Goal: Information Seeking & Learning: Learn about a topic

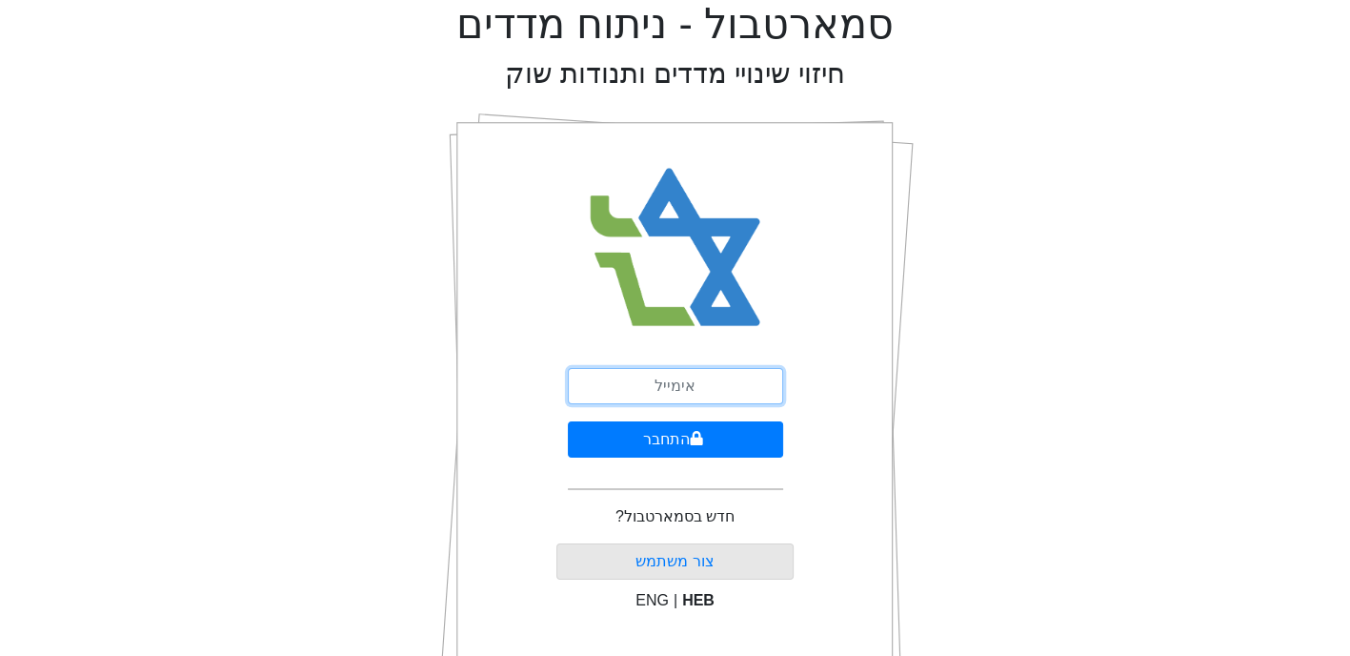
click at [732, 390] on input "email" at bounding box center [675, 386] width 215 height 36
type input "[EMAIL_ADDRESS][DOMAIN_NAME]"
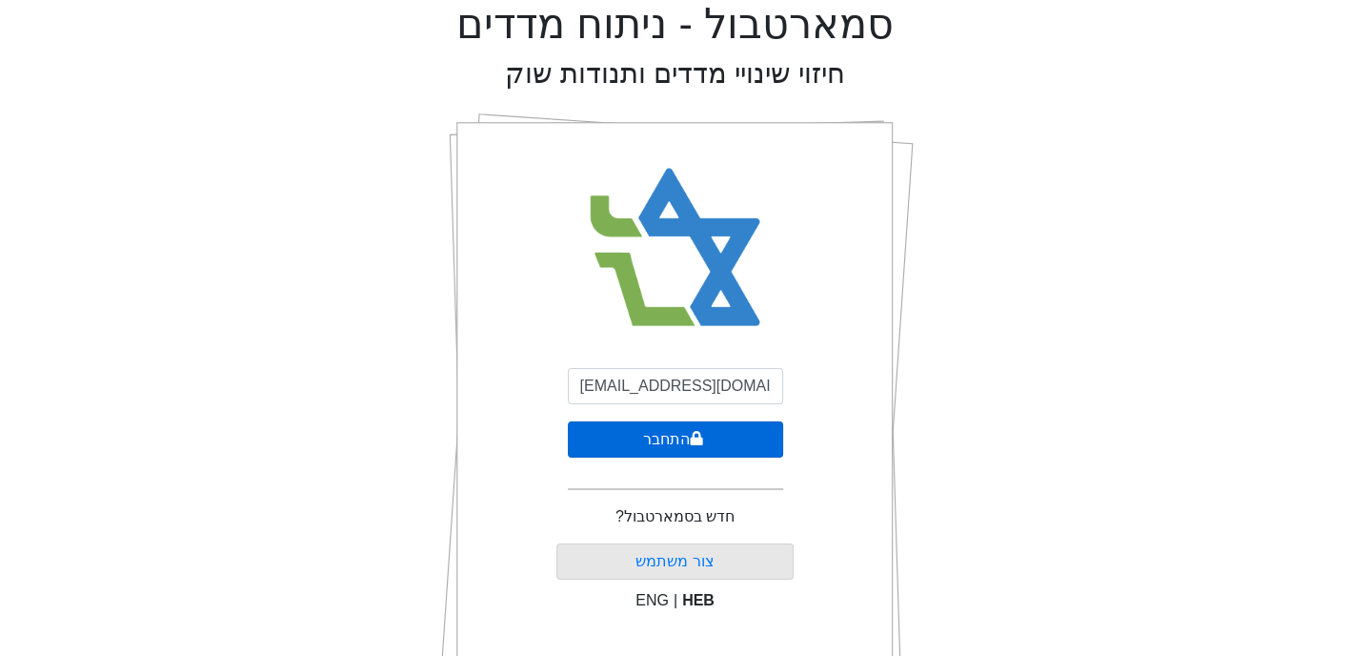
click at [661, 440] on button "התחבר" at bounding box center [675, 439] width 215 height 36
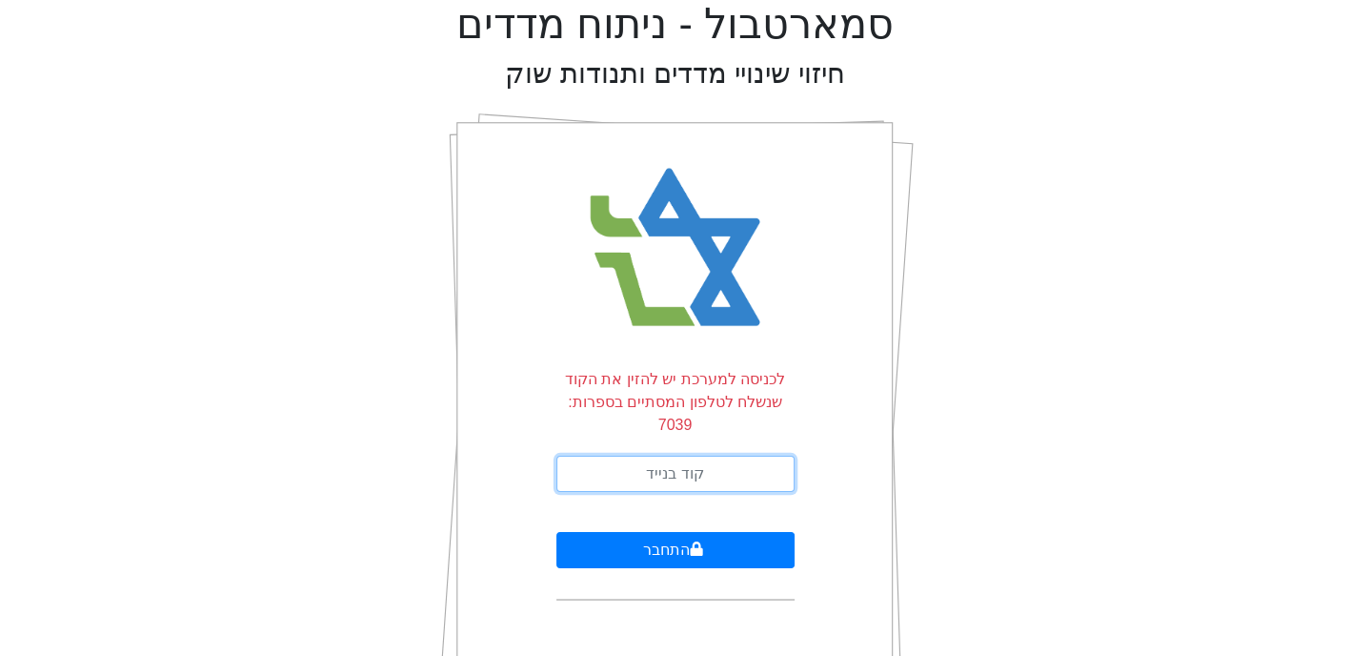
click at [694, 462] on input "text" at bounding box center [676, 474] width 238 height 36
type input "314537"
click at [557, 532] on button "התחבר" at bounding box center [676, 550] width 238 height 36
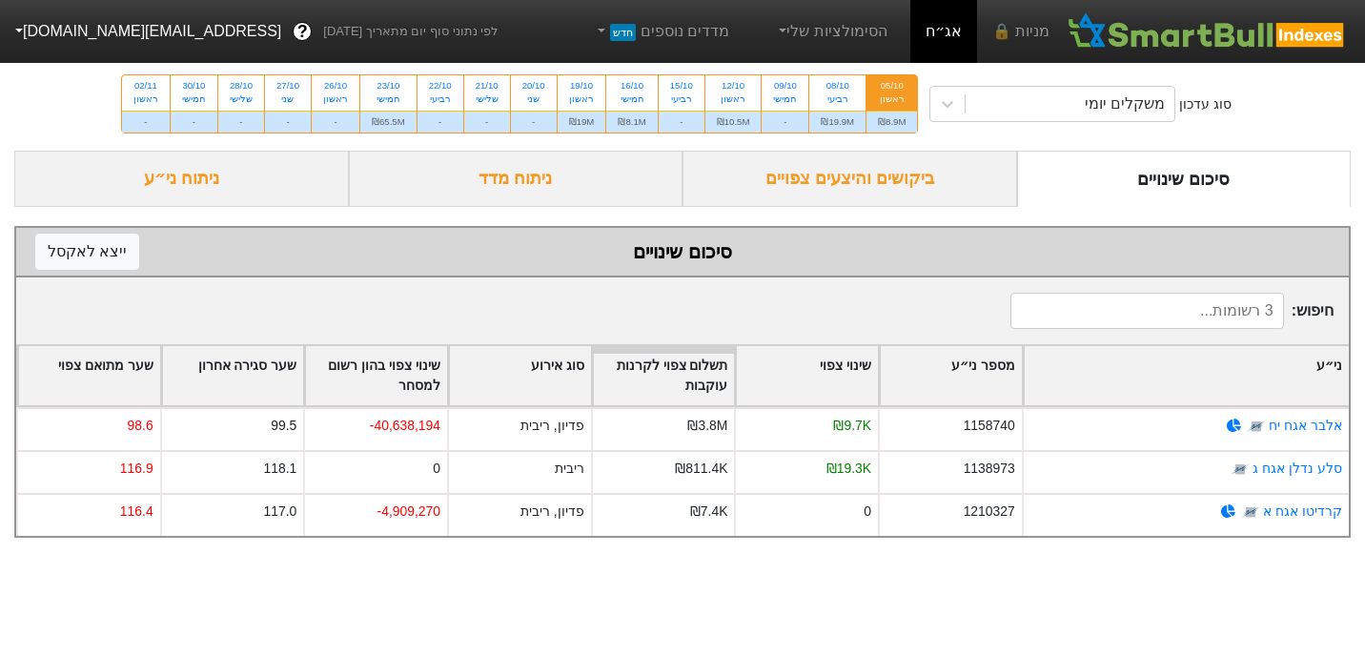
click at [908, 107] on div "05/10 ראשון" at bounding box center [891, 92] width 51 height 34
click at [892, 88] on input "05/10 ראשון ₪8.9M" at bounding box center [886, 81] width 12 height 12
click at [942, 107] on icon at bounding box center [947, 103] width 19 height 19
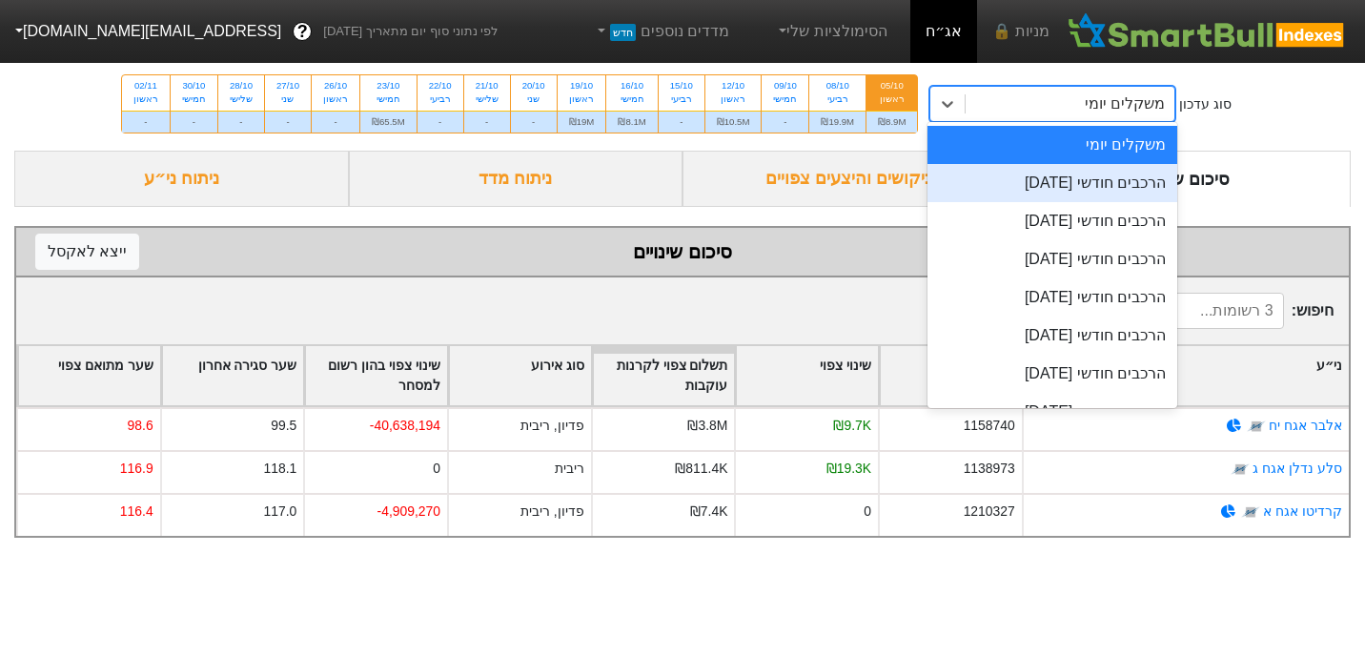
click at [1029, 182] on div "הרכבים חודשי [DATE]" at bounding box center [1052, 183] width 250 height 38
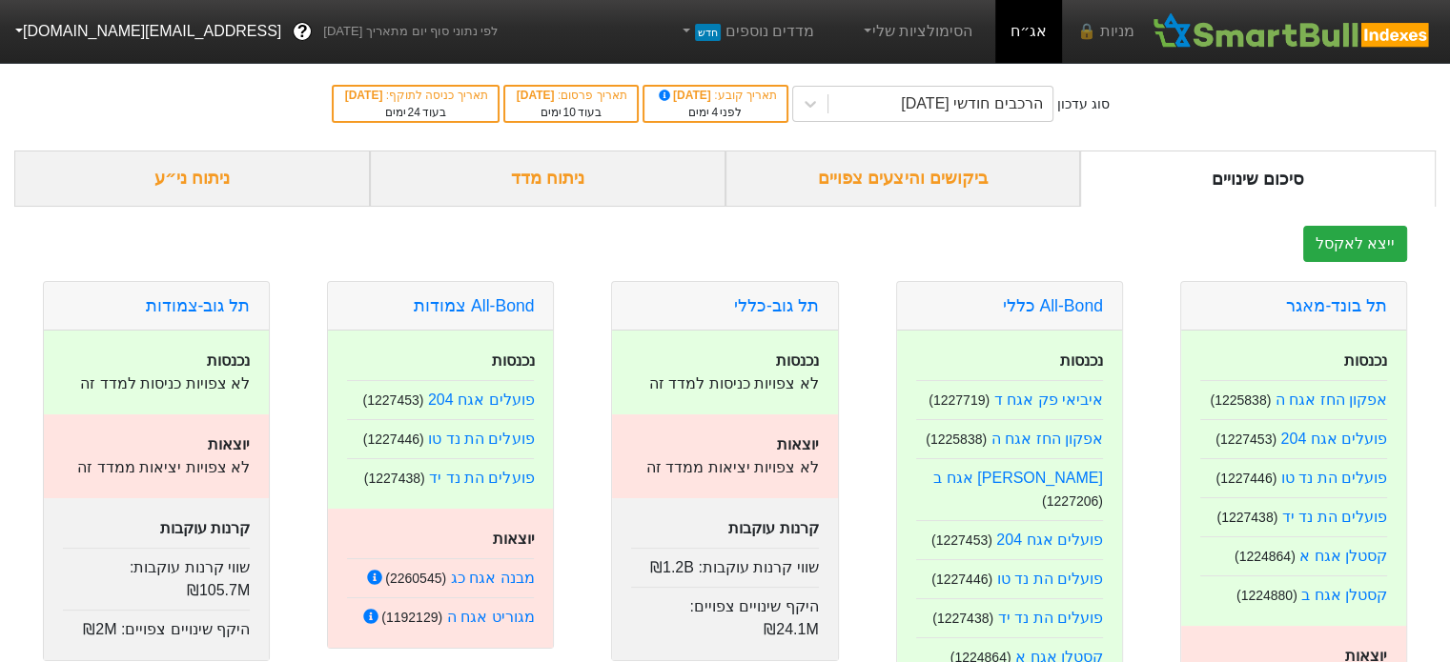
click at [873, 184] on div "ביקושים והיצעים צפויים" at bounding box center [902, 179] width 355 height 56
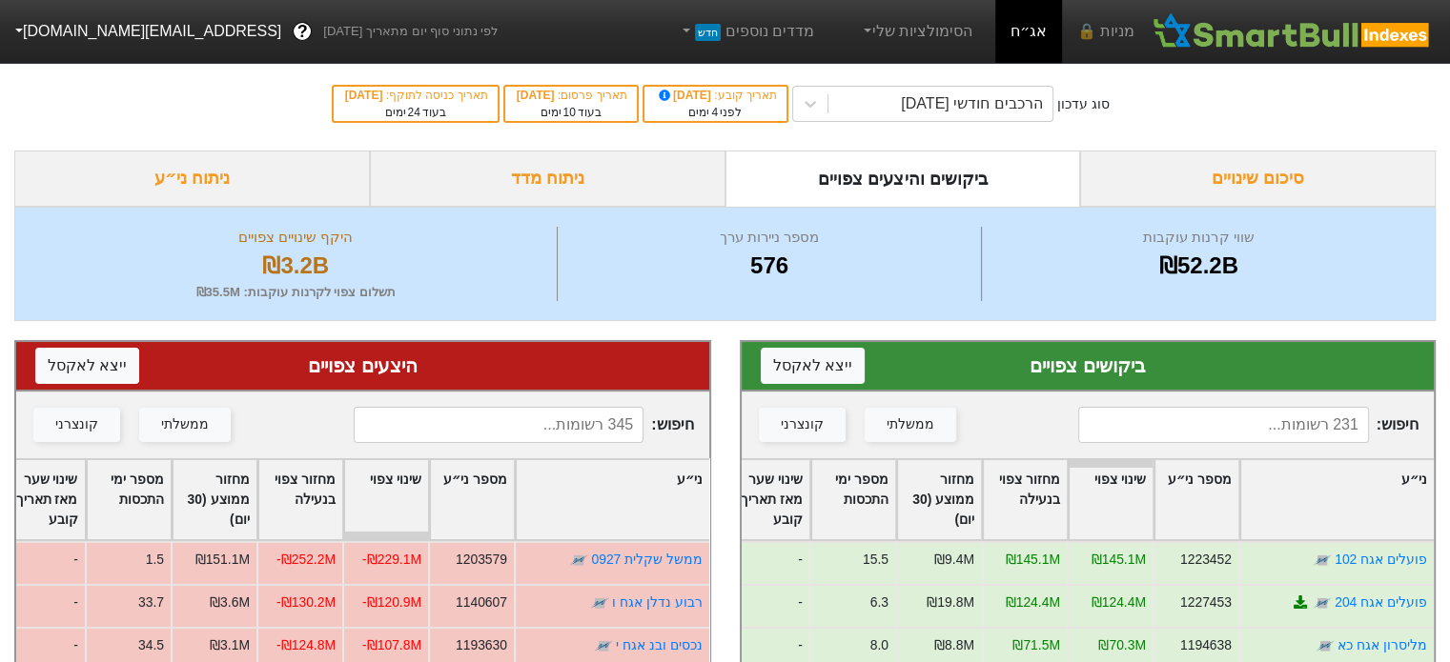
click at [1208, 408] on input at bounding box center [1223, 425] width 290 height 36
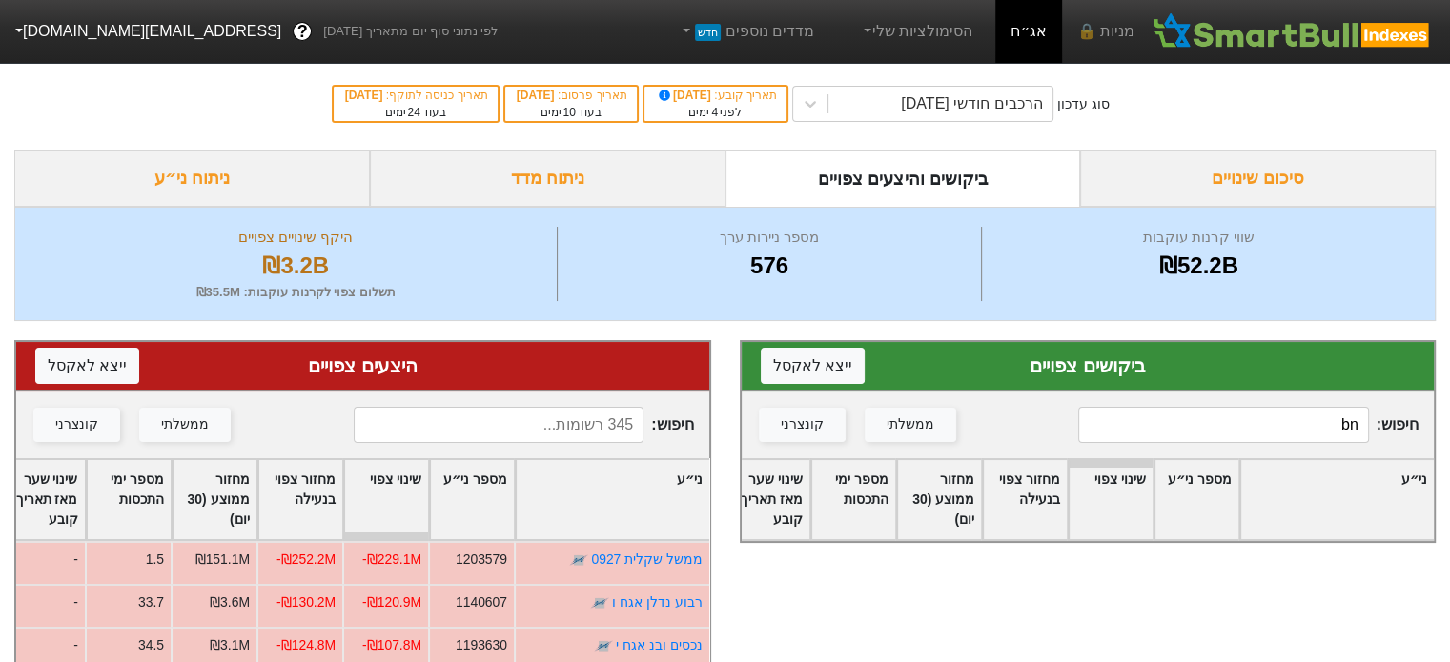
type input "b"
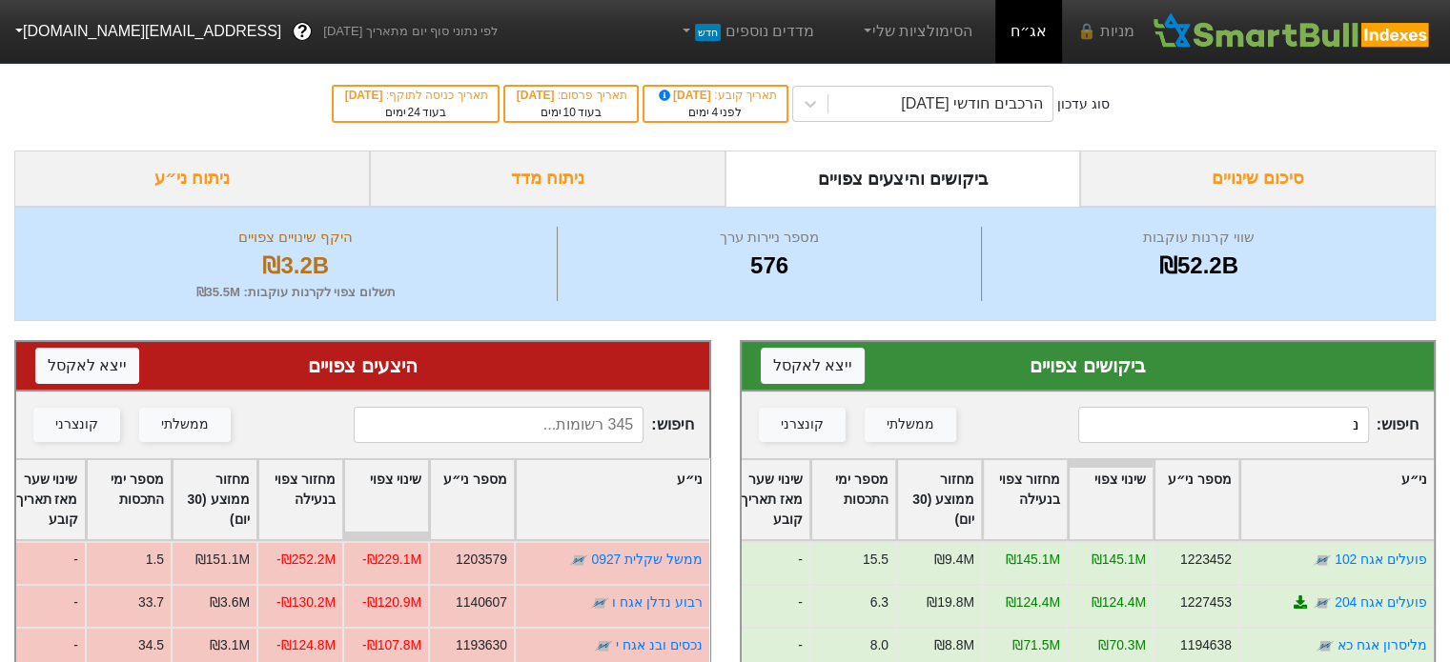
click at [1230, 425] on input "נ" at bounding box center [1223, 425] width 290 height 36
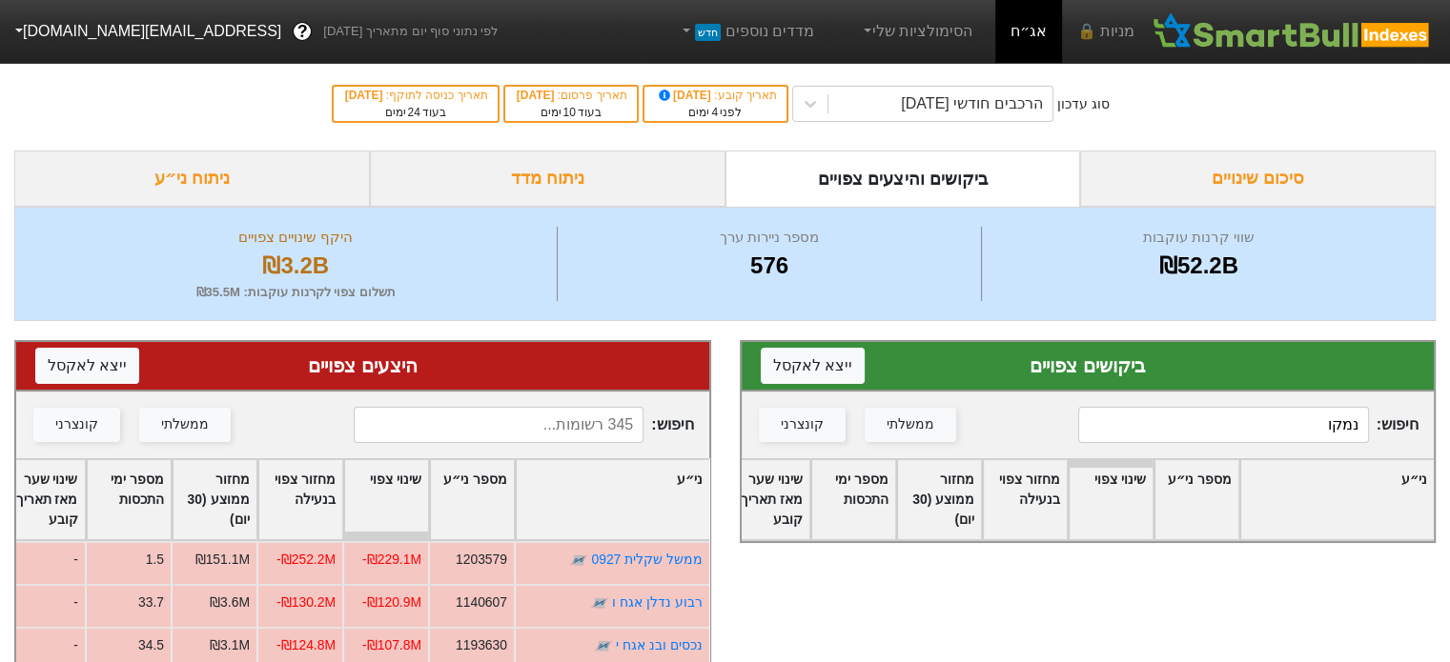
type input "נמקו"
click at [621, 425] on input at bounding box center [499, 425] width 290 height 36
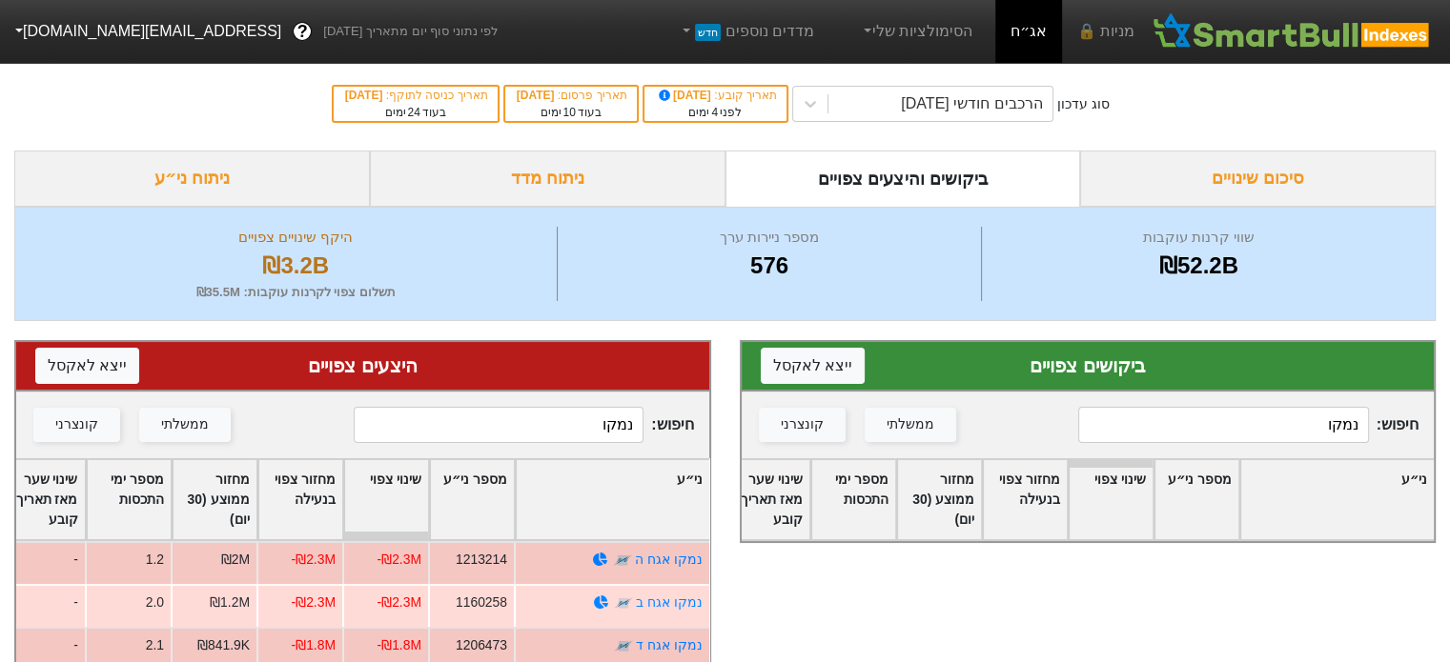
scroll to position [126, 0]
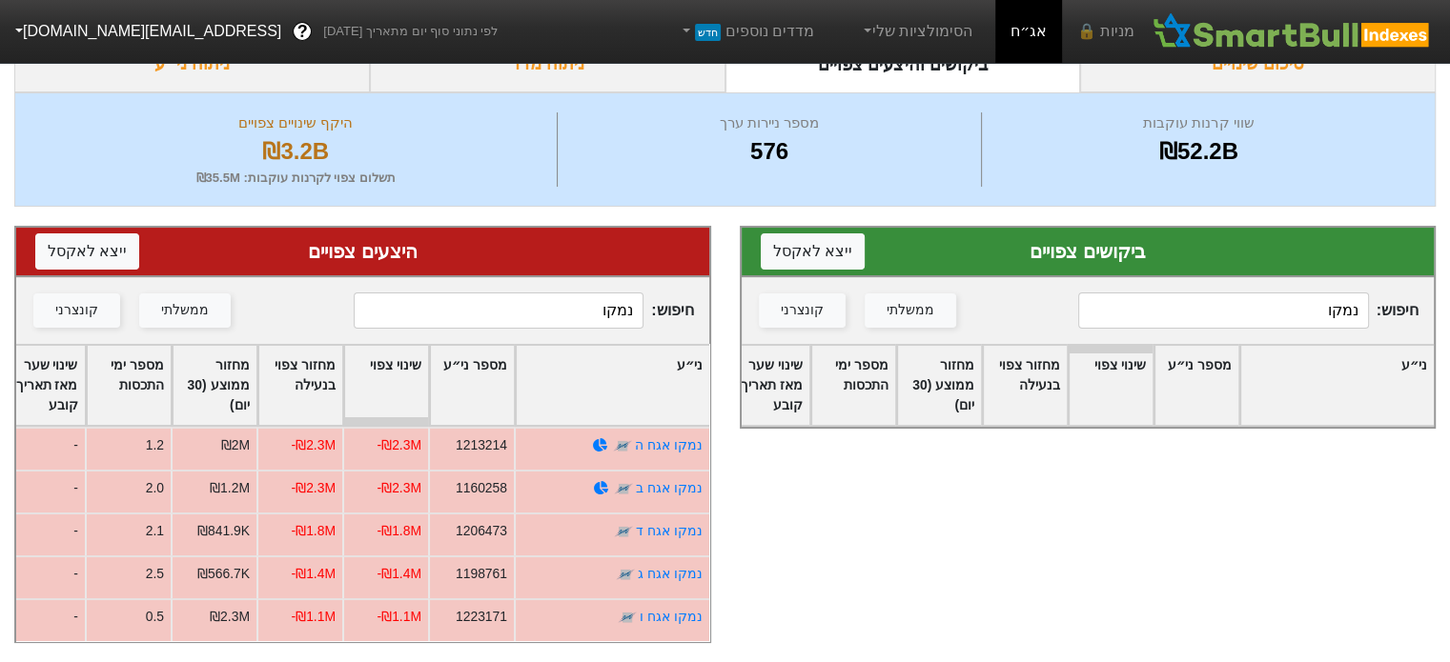
type input "נמקו"
